Goal: Task Accomplishment & Management: Manage account settings

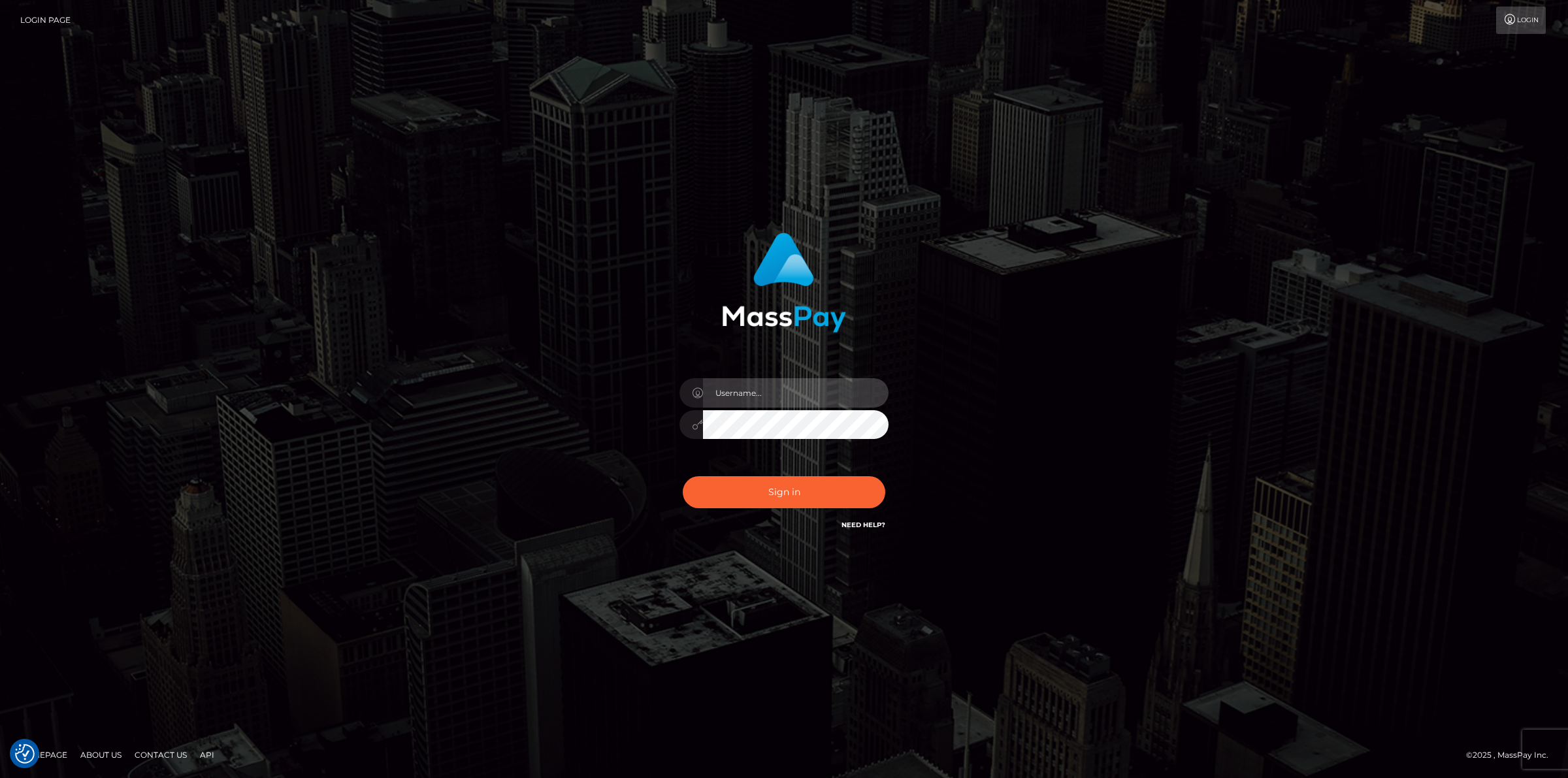
click at [755, 387] on input "text" at bounding box center [795, 393] width 185 height 29
type input "jsmith"
click at [683, 476] on button "Sign in" at bounding box center [784, 492] width 202 height 32
click at [756, 390] on input "text" at bounding box center [795, 393] width 185 height 29
type input "jsmith"
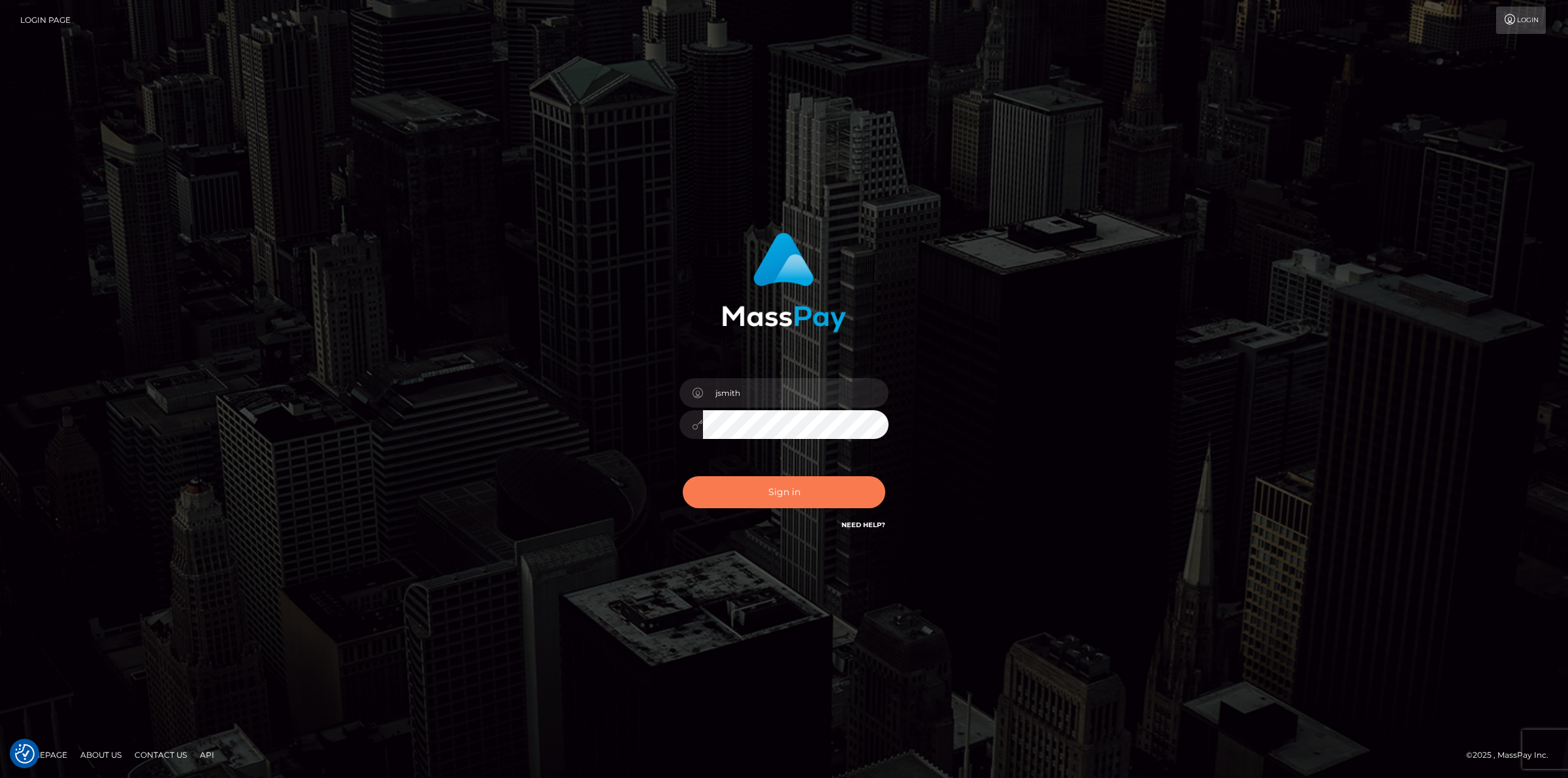
click at [709, 479] on button "Sign in" at bounding box center [784, 492] width 202 height 32
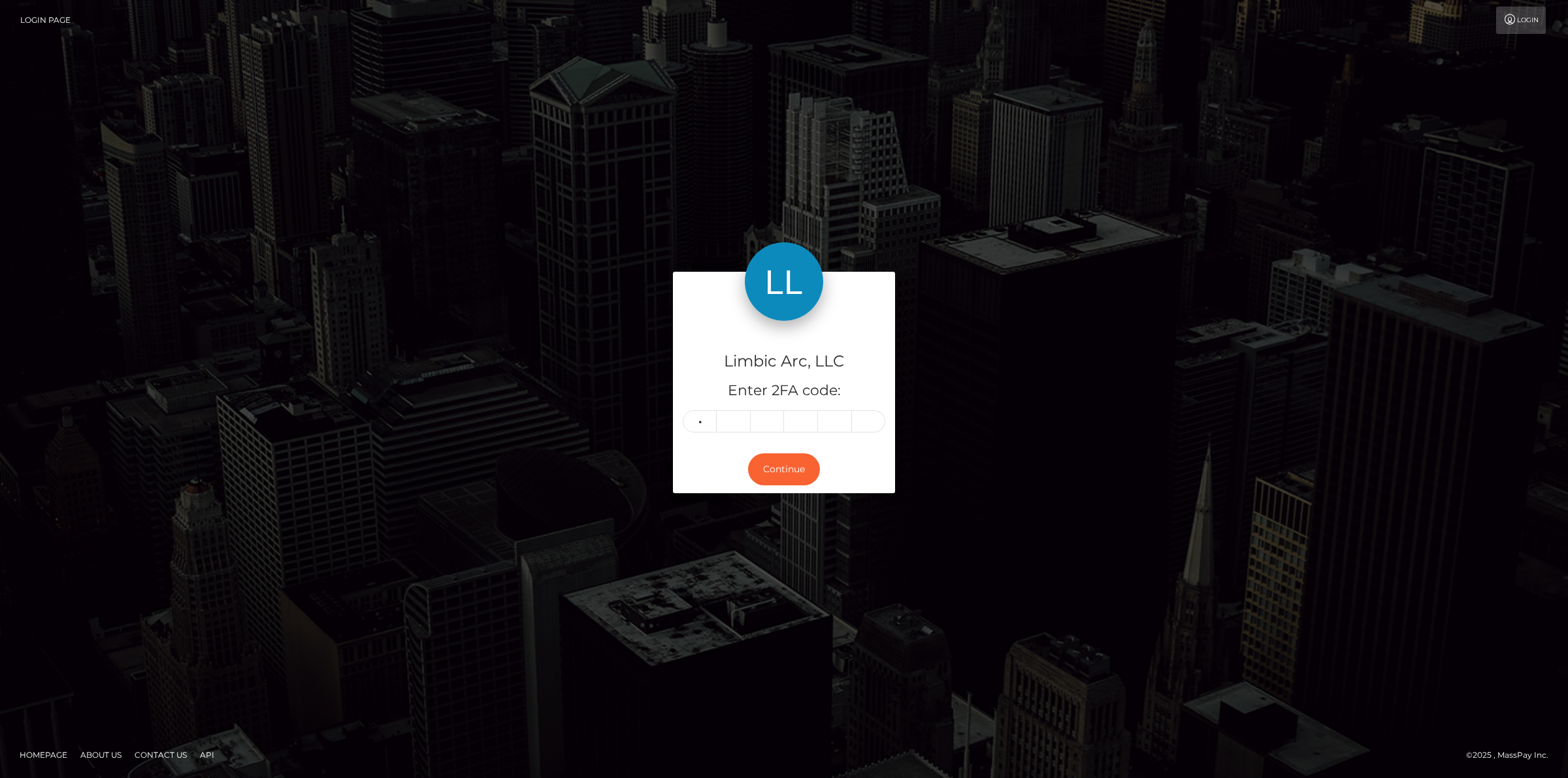
type input "5"
type input "1"
type input "4"
type input "0"
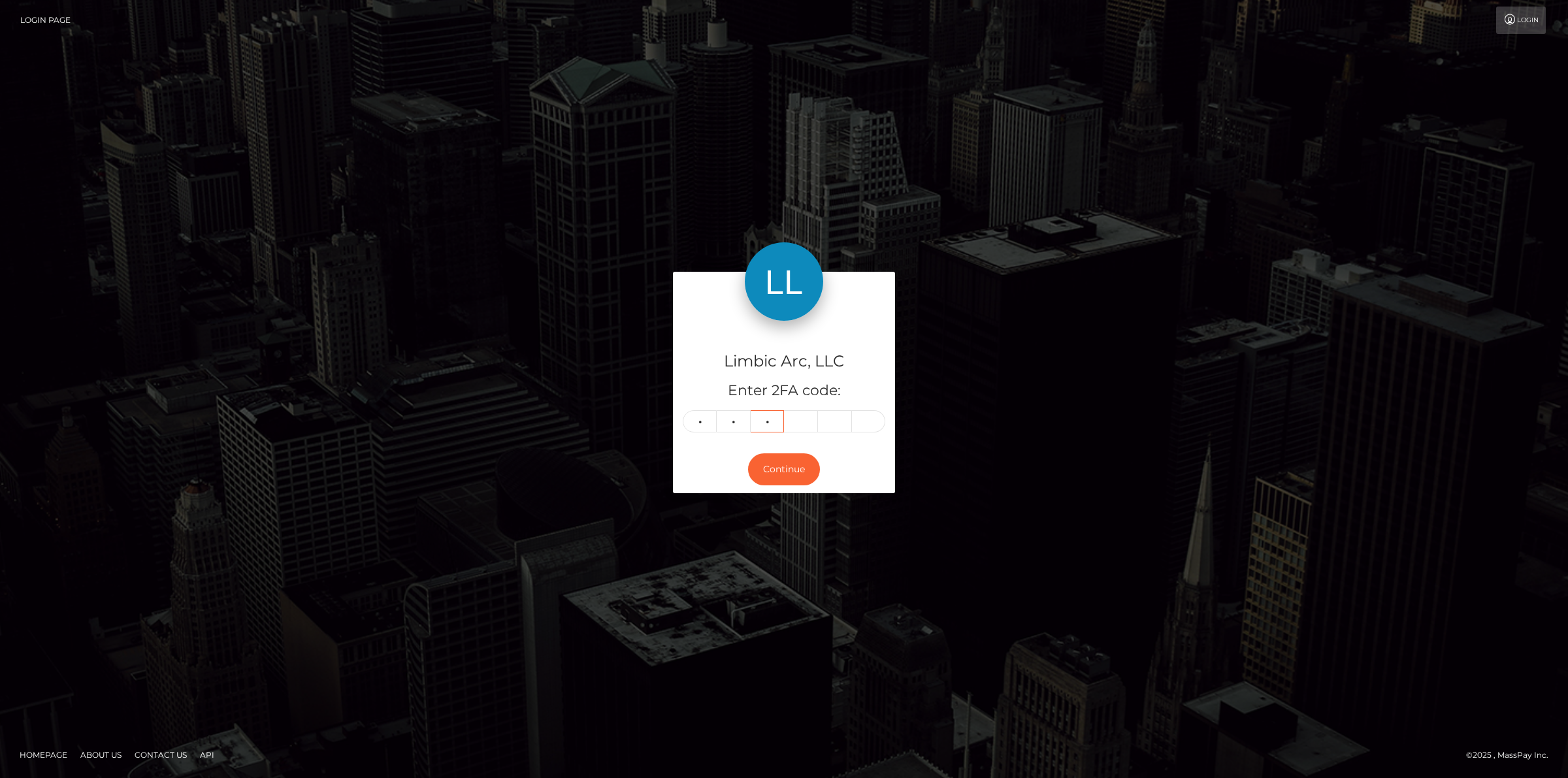
type input "4"
type input "0"
type input "9"
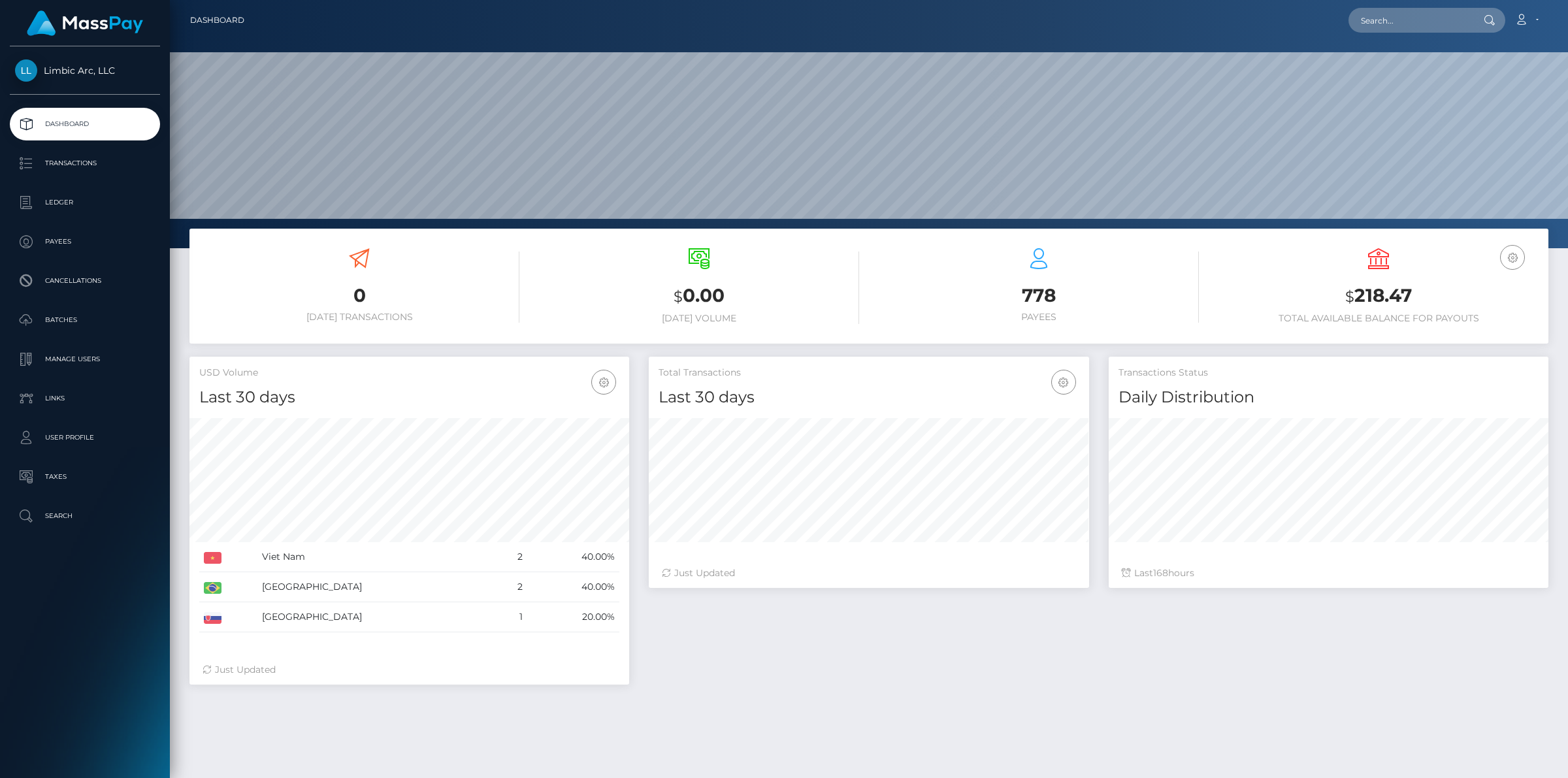
scroll to position [230, 439]
